Goal: Transaction & Acquisition: Purchase product/service

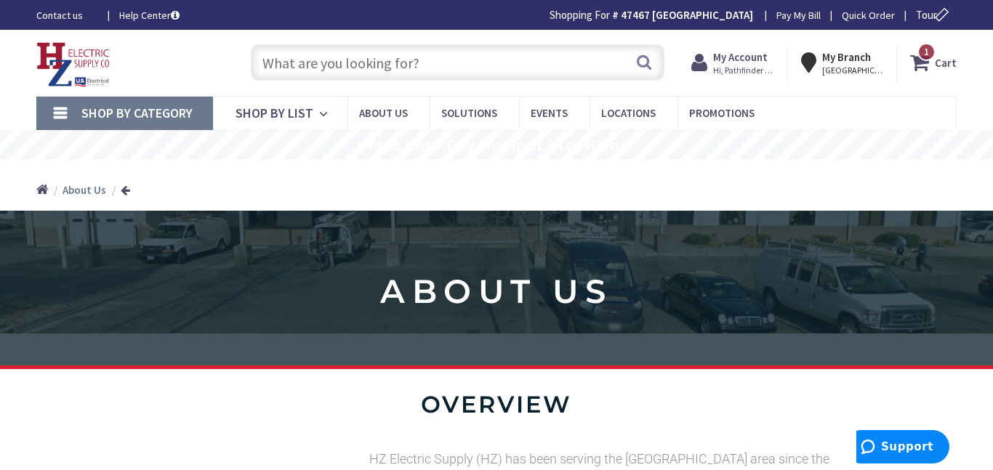
click at [526, 72] on input "text" at bounding box center [458, 62] width 414 height 36
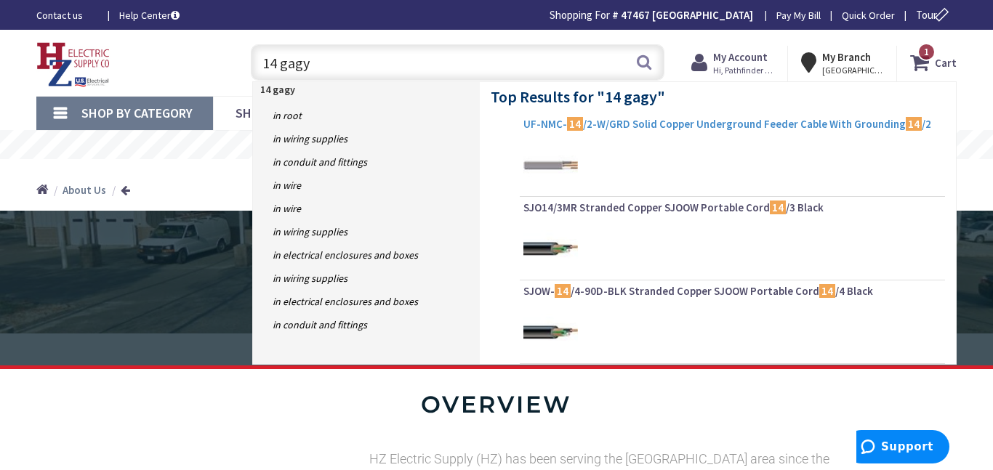
type input "14 gagy"
click at [810, 124] on span "UF-NMC- 14 /2-W/GRD Solid Copper Underground Feeder Cable With Grounding 14 /2" at bounding box center [733, 124] width 418 height 15
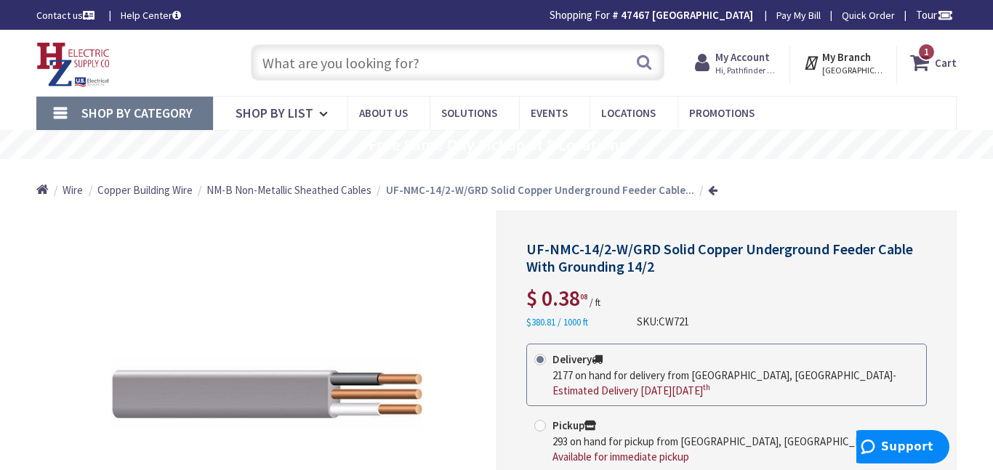
click at [366, 71] on input "text" at bounding box center [458, 62] width 414 height 36
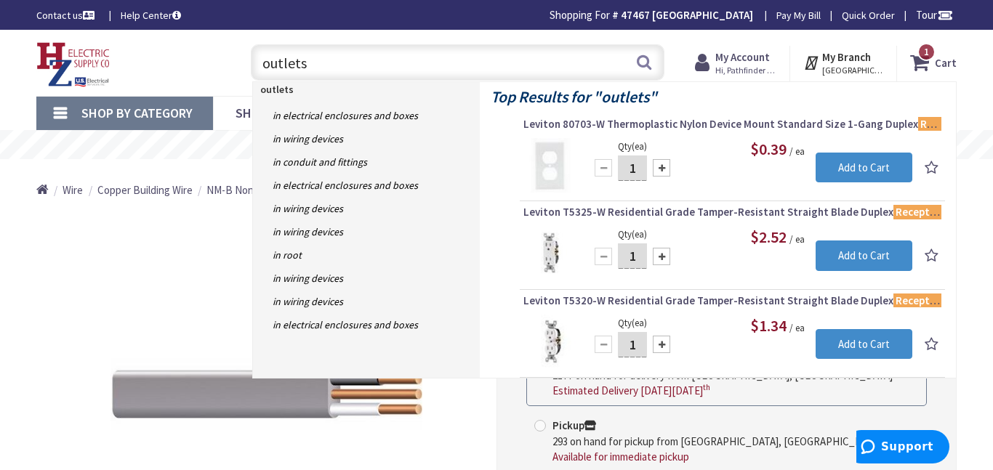
type input "outlets"
click at [708, 124] on span "Leviton 80703-W Thermoplastic Nylon Device Mount Standard Size 1-Gang Duplex Re…" at bounding box center [733, 124] width 418 height 15
